Goal: Transaction & Acquisition: Purchase product/service

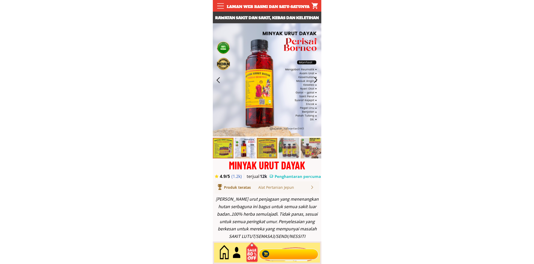
click at [295, 250] on div at bounding box center [288, 252] width 63 height 17
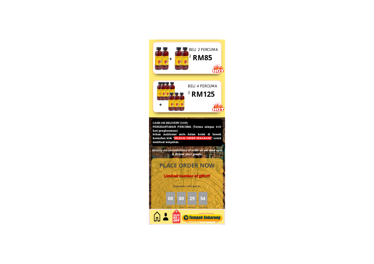
scroll to position [2243, 0]
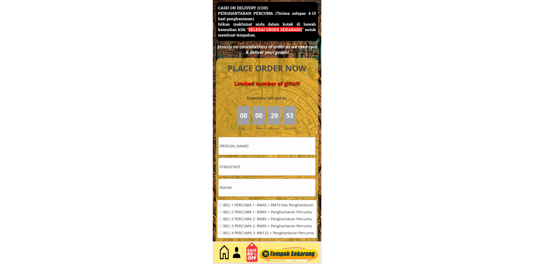
click at [270, 148] on input "[PERSON_NAME]" at bounding box center [266, 146] width 97 height 18
click at [270, 147] on input "[PERSON_NAME]" at bounding box center [266, 146] width 97 height 18
paste input "NOORDIN BIN MD [PERSON_NAME]"
type input "NOORDIN BIN MD [PERSON_NAME]"
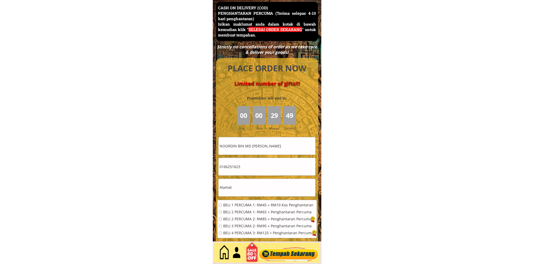
click at [248, 162] on input "0166251623" at bounding box center [266, 167] width 97 height 18
paste input "7626723"
type input "0176267233"
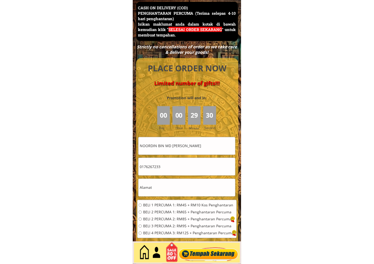
click at [174, 193] on input "text" at bounding box center [187, 188] width 97 height 18
paste input "No. [STREET_ADDRESS]"
type input "No. [STREET_ADDRESS]"
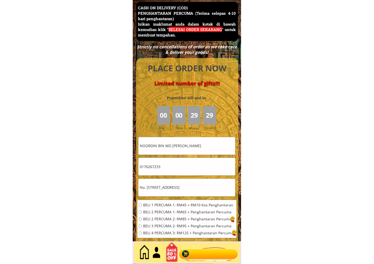
drag, startPoint x: 165, startPoint y: 210, endPoint x: 166, endPoint y: 216, distance: 5.7
click at [165, 211] on span "BELI 2 PERCUMA 1: RM65 + Penghantaran Percuma" at bounding box center [188, 212] width 90 height 4
radio input "true"
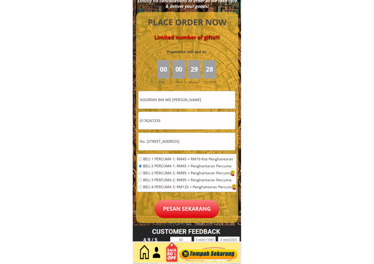
scroll to position [2291, 0]
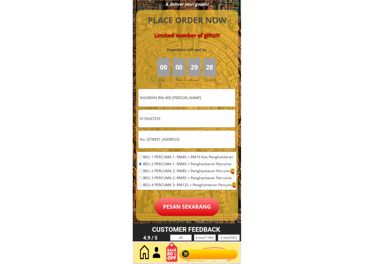
click at [193, 210] on p "Pesan sekarang" at bounding box center [187, 207] width 65 height 18
